Goal: Task Accomplishment & Management: Use online tool/utility

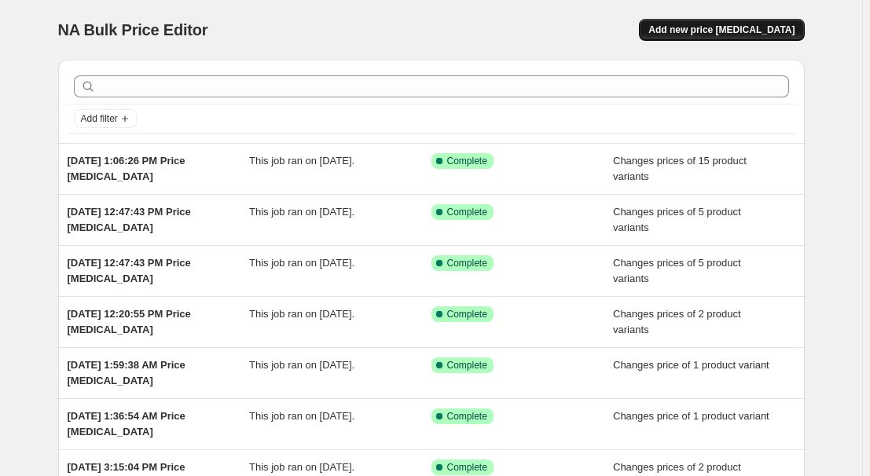
click at [755, 40] on button "Add new price [MEDICAL_DATA]" at bounding box center [721, 30] width 165 height 22
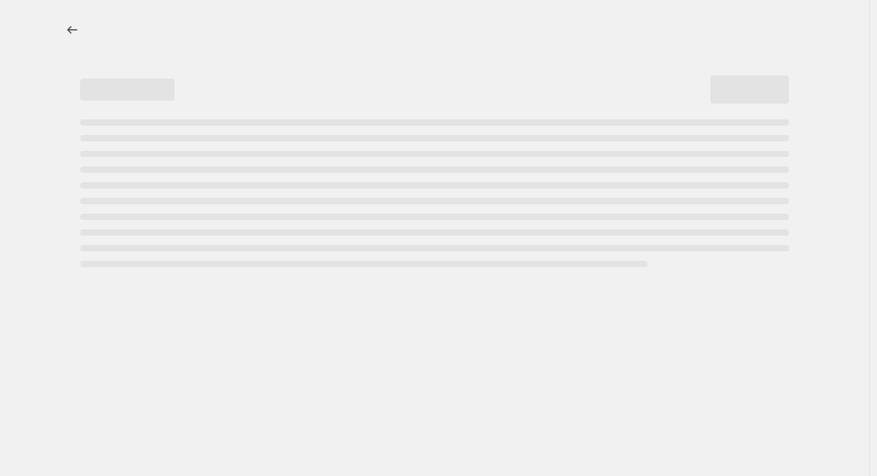
select select "percentage"
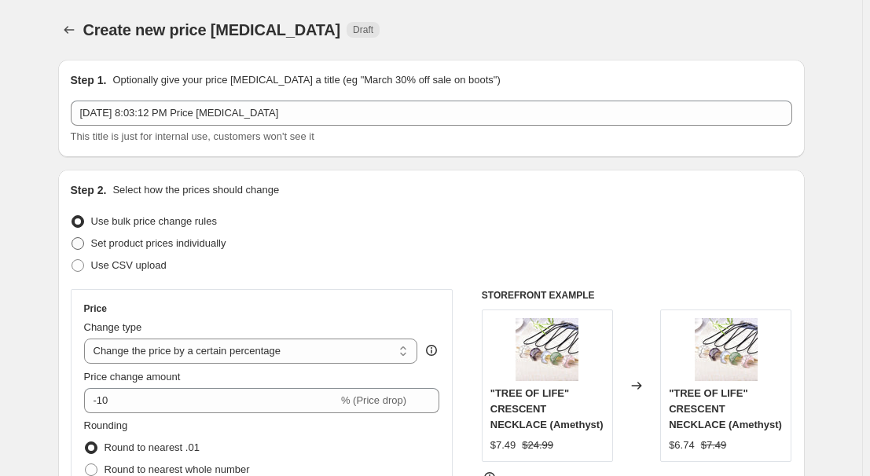
click at [145, 241] on span "Set product prices individually" at bounding box center [158, 243] width 135 height 12
click at [72, 238] on input "Set product prices individually" at bounding box center [72, 237] width 1 height 1
radio input "true"
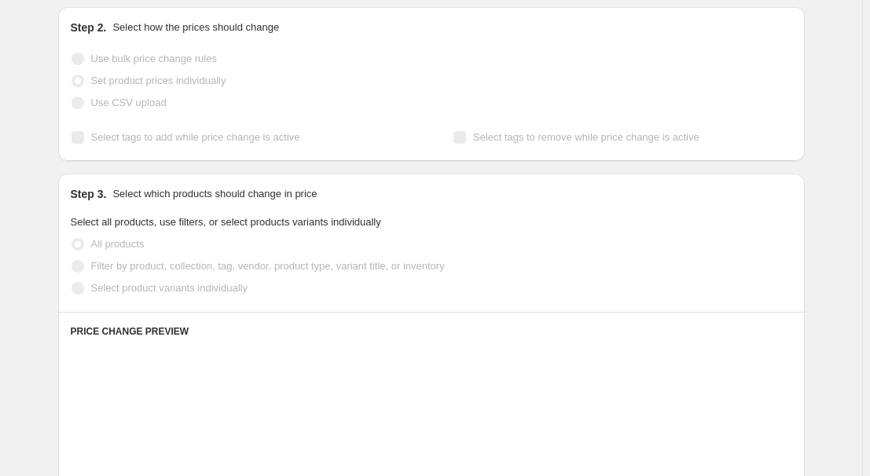
scroll to position [214, 0]
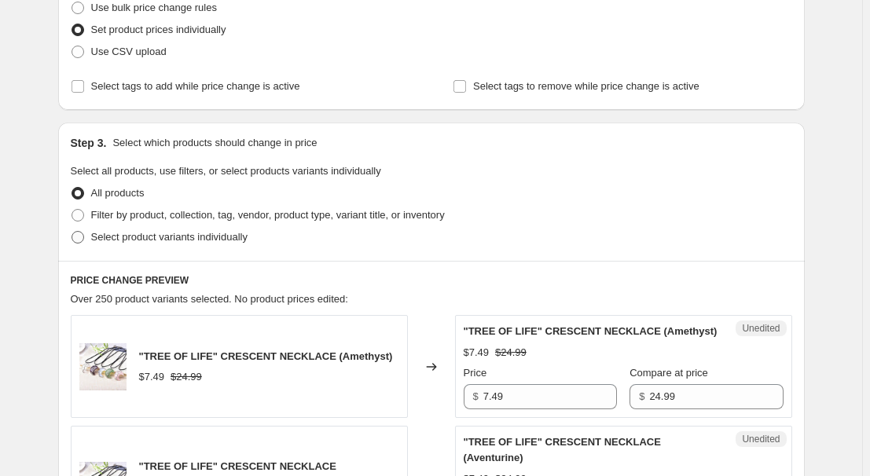
click at [140, 233] on span "Select product variants individually" at bounding box center [169, 237] width 156 height 12
click at [72, 232] on input "Select product variants individually" at bounding box center [72, 231] width 1 height 1
radio input "true"
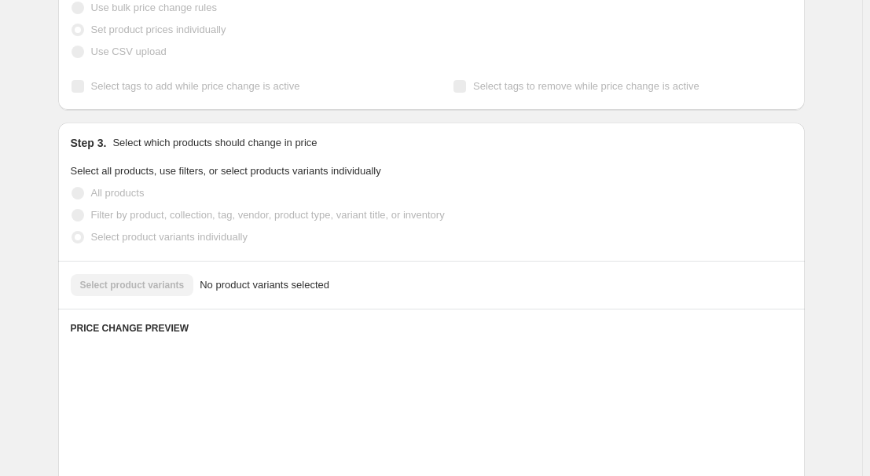
scroll to position [357, 0]
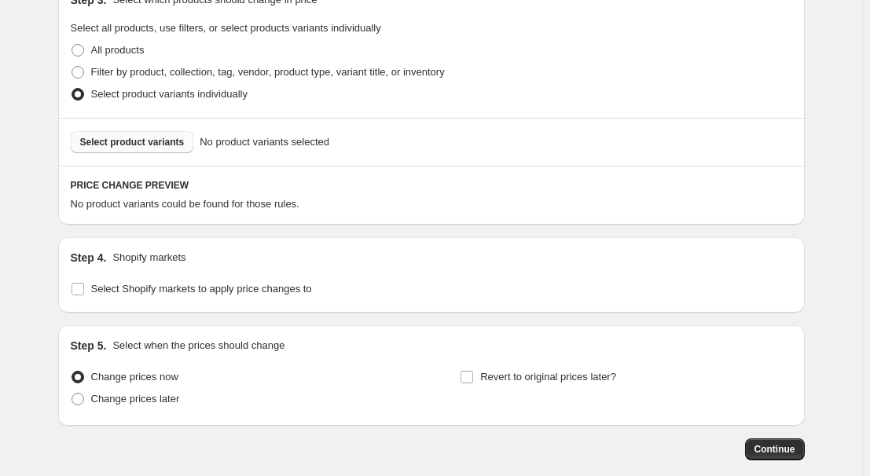
drag, startPoint x: 167, startPoint y: 156, endPoint x: 160, endPoint y: 144, distance: 14.1
click at [165, 153] on div "Select product variants No product variants selected" at bounding box center [431, 142] width 747 height 48
click at [160, 142] on span "Select product variants" at bounding box center [132, 142] width 105 height 13
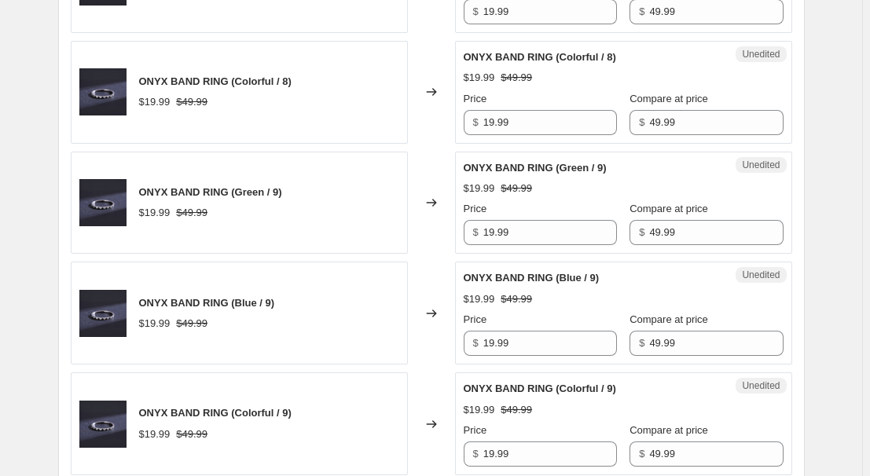
scroll to position [2676, 0]
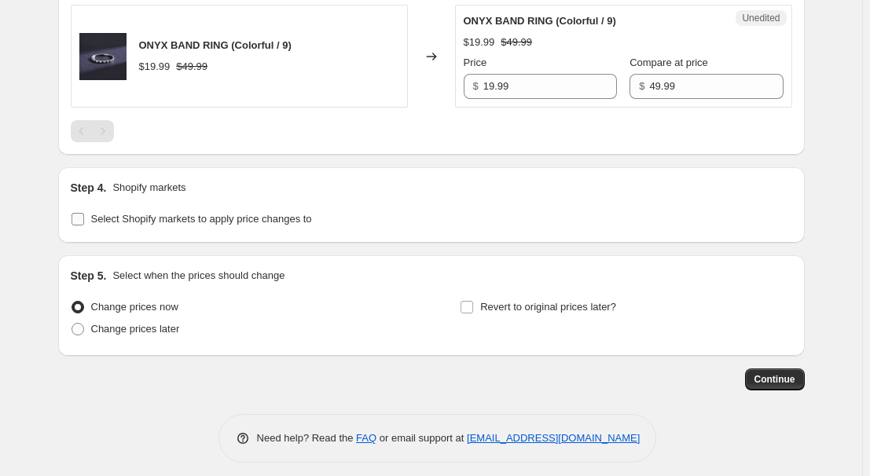
click at [146, 213] on span "Select Shopify markets to apply price changes to" at bounding box center [201, 219] width 221 height 12
click at [84, 213] on input "Select Shopify markets to apply price changes to" at bounding box center [78, 219] width 13 height 13
checkbox input "true"
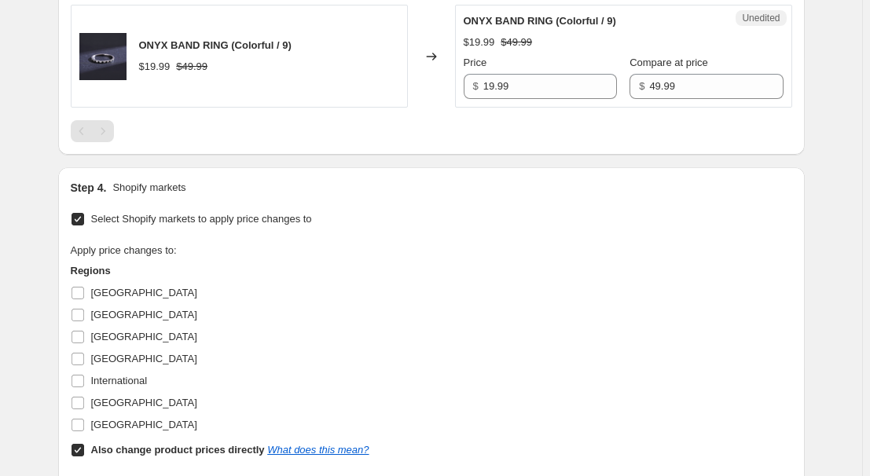
drag, startPoint x: 96, startPoint y: 280, endPoint x: 142, endPoint y: 292, distance: 47.9
click at [96, 287] on span "[GEOGRAPHIC_DATA]" at bounding box center [144, 293] width 106 height 12
click at [84, 287] on input "[GEOGRAPHIC_DATA]" at bounding box center [78, 293] width 13 height 13
checkbox input "true"
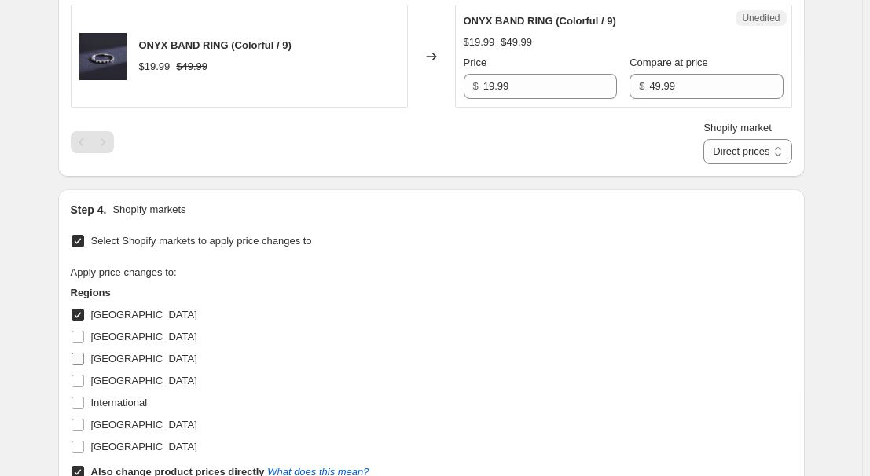
click at [101, 353] on span "[GEOGRAPHIC_DATA]" at bounding box center [144, 359] width 106 height 12
click at [84, 353] on input "[GEOGRAPHIC_DATA]" at bounding box center [78, 359] width 13 height 13
checkbox input "true"
click at [101, 375] on span "[GEOGRAPHIC_DATA]" at bounding box center [144, 381] width 106 height 12
click at [84, 375] on input "[GEOGRAPHIC_DATA]" at bounding box center [78, 381] width 13 height 13
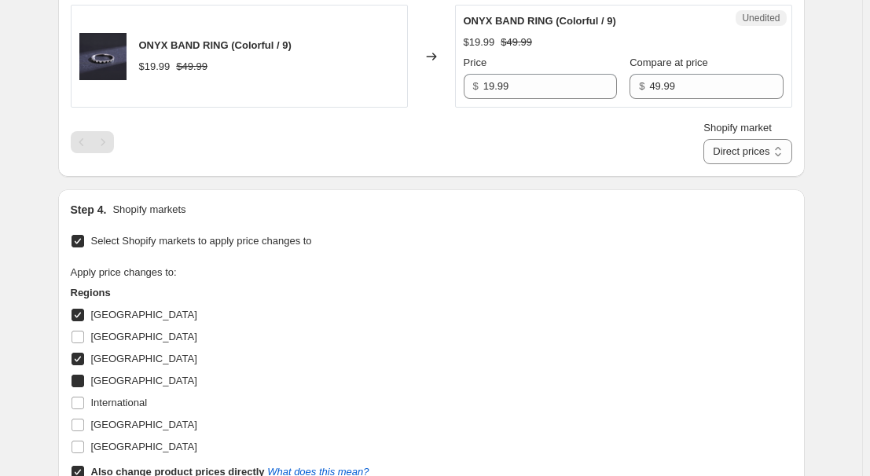
checkbox input "true"
click at [109, 419] on span "[GEOGRAPHIC_DATA]" at bounding box center [144, 425] width 106 height 12
click at [84, 419] on input "[GEOGRAPHIC_DATA]" at bounding box center [78, 425] width 13 height 13
checkbox input "true"
click at [121, 466] on b "Also change product prices directly" at bounding box center [178, 472] width 174 height 12
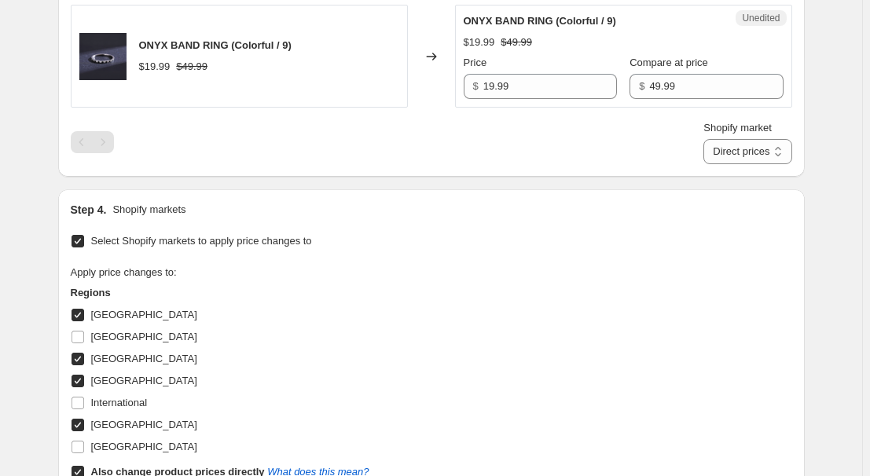
click at [84, 466] on input "Also change product prices directly What does this mean?" at bounding box center [78, 472] width 13 height 13
checkbox input "false"
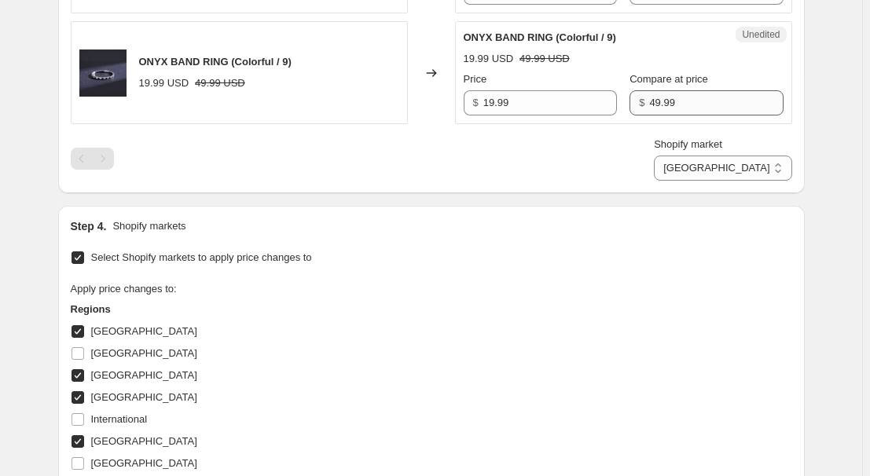
scroll to position [2529, 0]
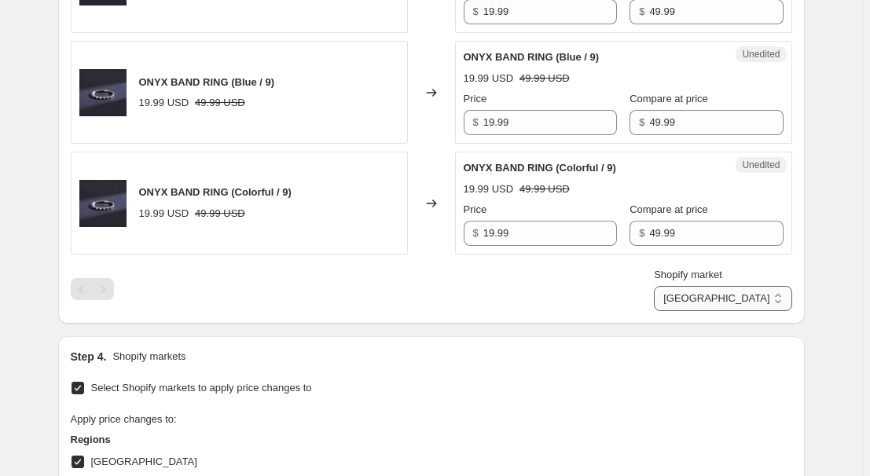
drag, startPoint x: 760, startPoint y: 289, endPoint x: 753, endPoint y: 300, distance: 13.8
click at [760, 289] on select "[GEOGRAPHIC_DATA] [GEOGRAPHIC_DATA] [GEOGRAPHIC_DATA] [GEOGRAPHIC_DATA]" at bounding box center [723, 298] width 138 height 25
click at [727, 286] on select "[GEOGRAPHIC_DATA] [GEOGRAPHIC_DATA] [GEOGRAPHIC_DATA] [GEOGRAPHIC_DATA]" at bounding box center [723, 298] width 138 height 25
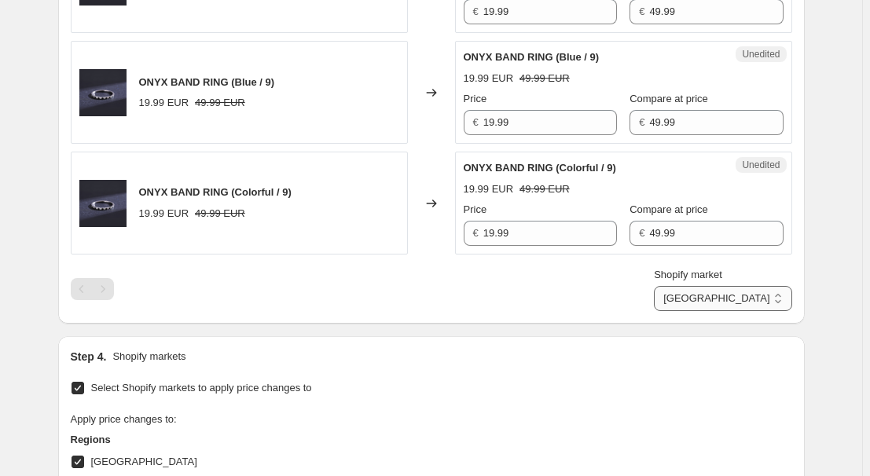
click at [757, 289] on select "[GEOGRAPHIC_DATA] [GEOGRAPHIC_DATA] [GEOGRAPHIC_DATA] [GEOGRAPHIC_DATA]" at bounding box center [723, 298] width 138 height 25
click at [723, 286] on select "[GEOGRAPHIC_DATA] [GEOGRAPHIC_DATA] [GEOGRAPHIC_DATA] [GEOGRAPHIC_DATA]" at bounding box center [723, 298] width 138 height 25
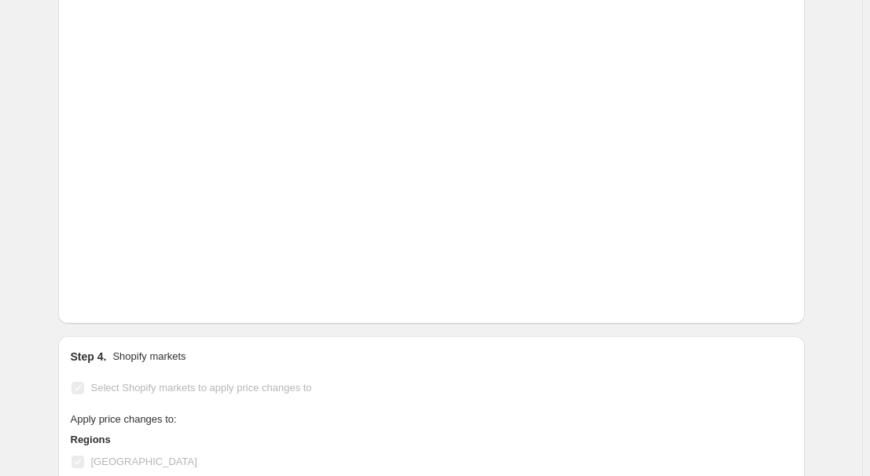
click at [683, 352] on div "Step 4. Shopify markets" at bounding box center [432, 357] width 722 height 16
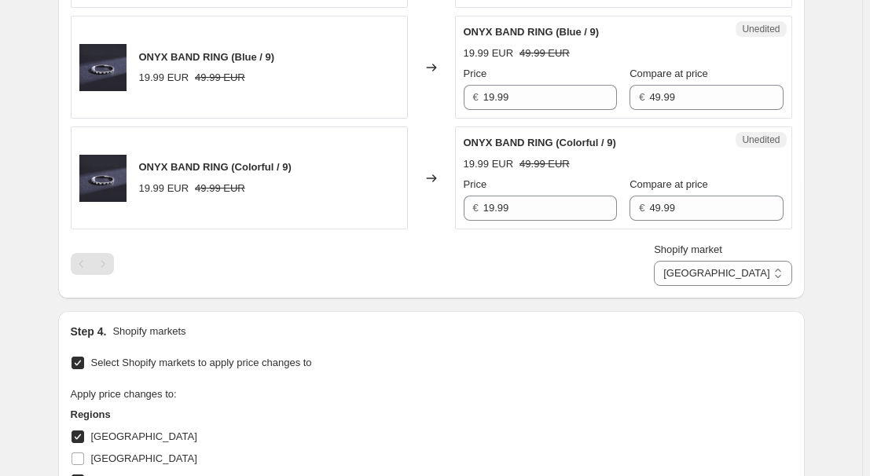
scroll to position [2672, 0]
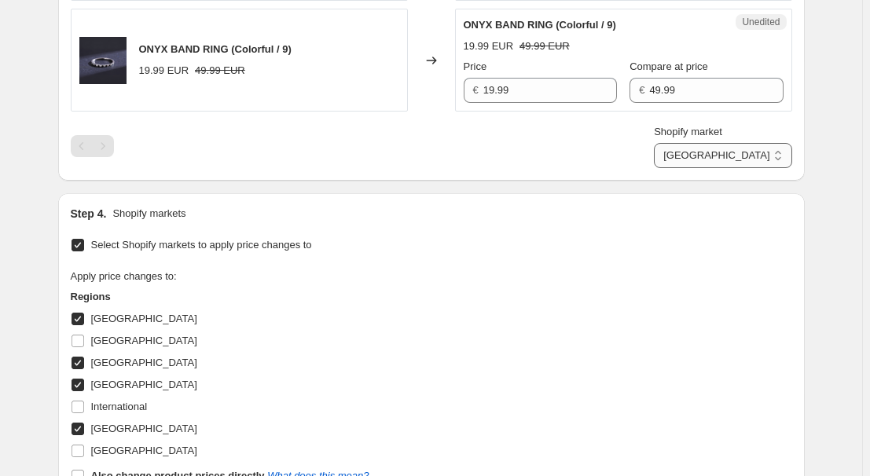
click at [747, 145] on select "[GEOGRAPHIC_DATA] [GEOGRAPHIC_DATA] [GEOGRAPHIC_DATA] [GEOGRAPHIC_DATA]" at bounding box center [723, 155] width 138 height 25
select select "34367209628"
click at [690, 143] on select "[GEOGRAPHIC_DATA] [GEOGRAPHIC_DATA] [GEOGRAPHIC_DATA] [GEOGRAPHIC_DATA]" at bounding box center [723, 155] width 138 height 25
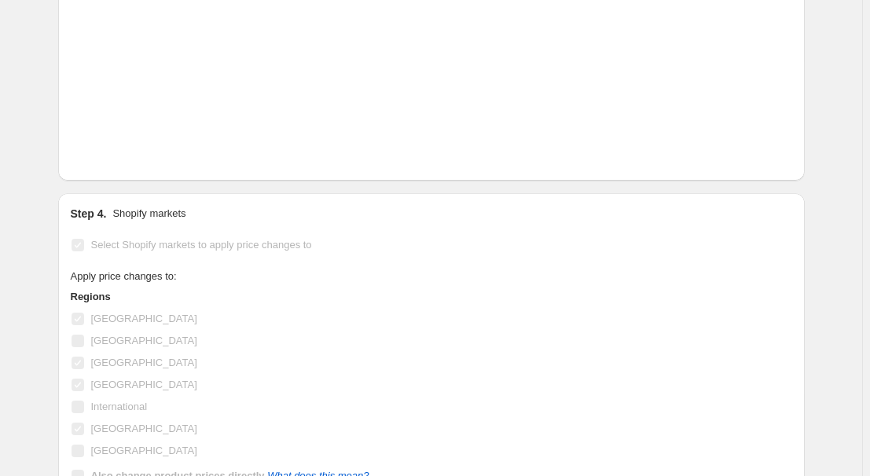
click at [663, 236] on div "Select Shopify markets to apply price changes to Apply price changes to: Region…" at bounding box center [432, 374] width 722 height 281
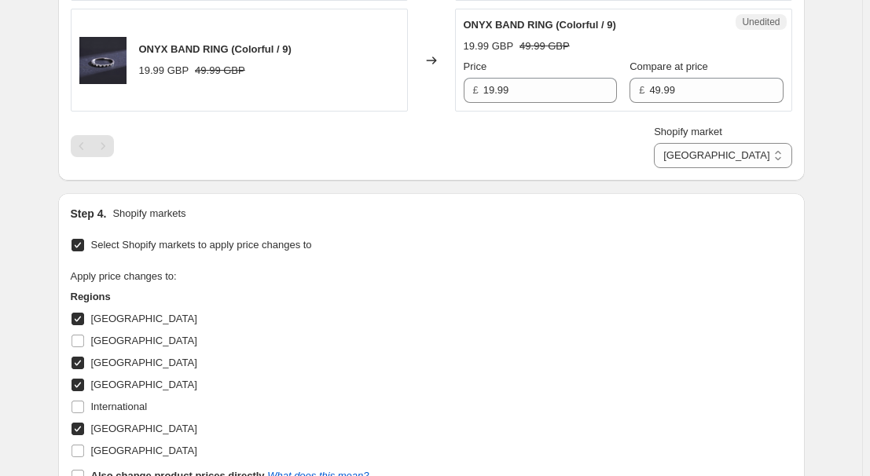
click at [676, 209] on div "Step 4. Shopify markets" at bounding box center [432, 214] width 722 height 16
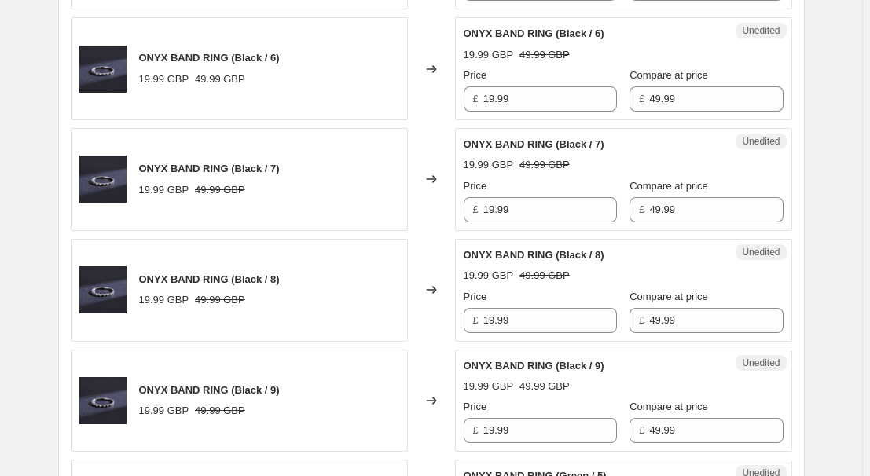
scroll to position [241, 0]
